Goal: Transaction & Acquisition: Book appointment/travel/reservation

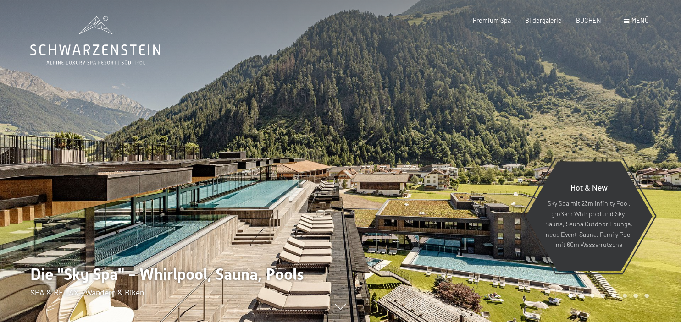
click at [627, 21] on span at bounding box center [625, 21] width 5 height 4
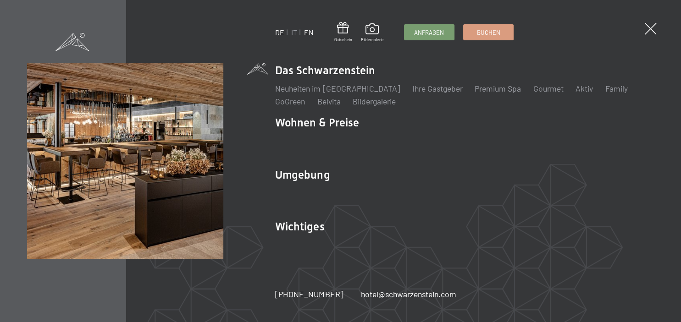
click at [307, 31] on link "EN" at bounding box center [309, 32] width 10 height 9
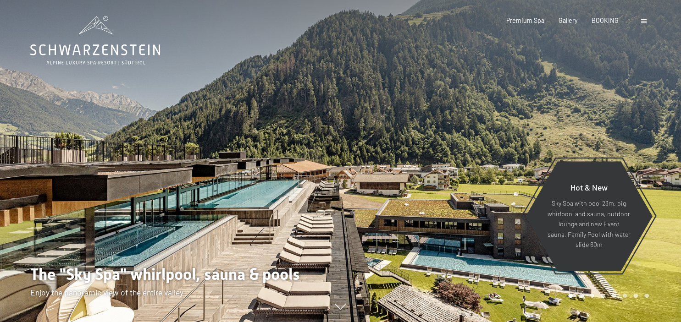
click at [645, 20] on span at bounding box center [643, 21] width 5 height 4
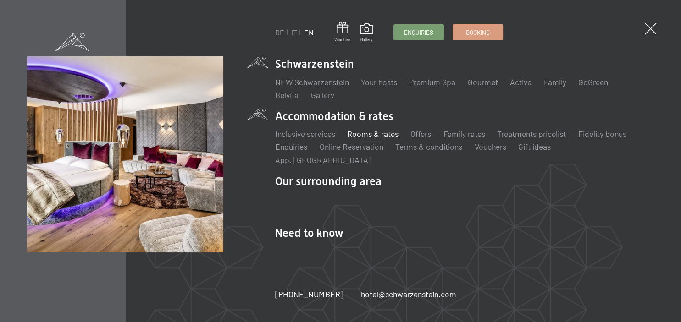
click at [360, 138] on link "Rooms & rates" at bounding box center [372, 134] width 51 height 10
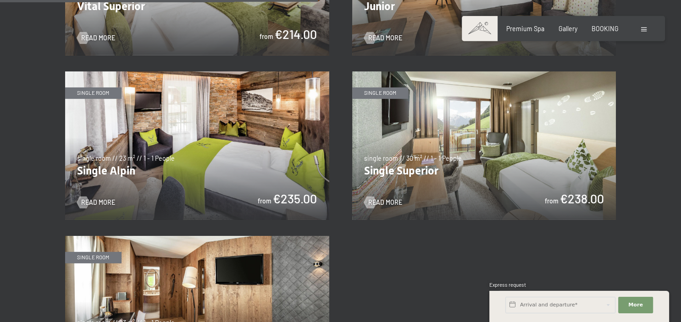
scroll to position [1355, 0]
